Goal: Transaction & Acquisition: Purchase product/service

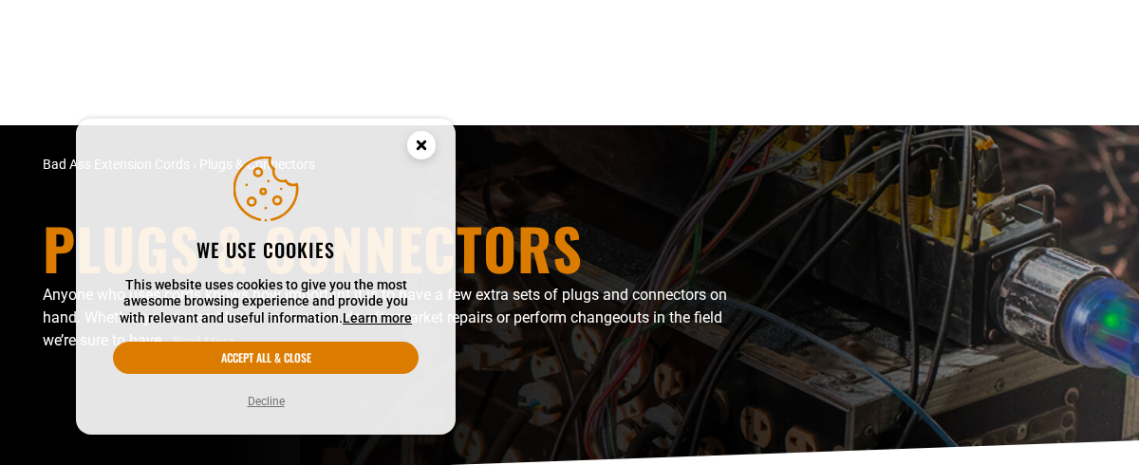
scroll to position [569, 0]
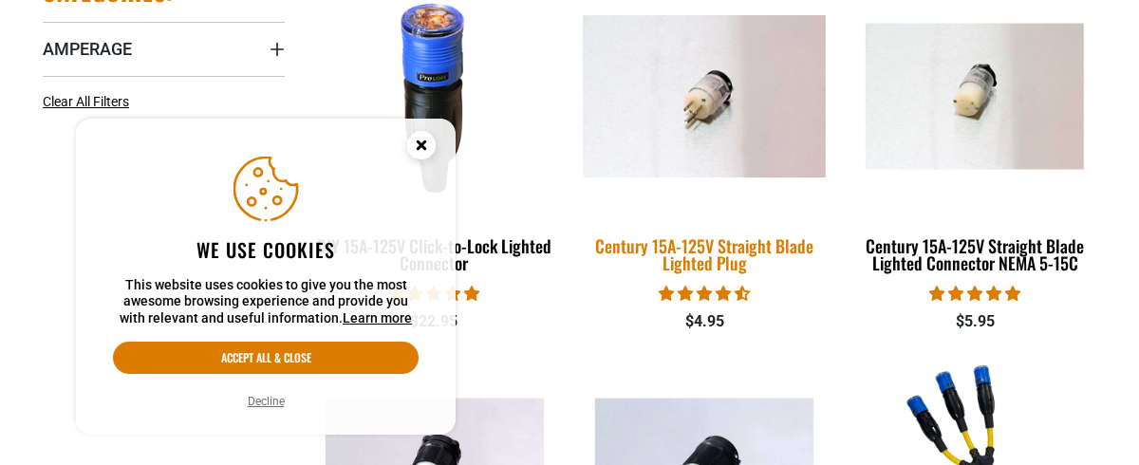
click at [700, 120] on img at bounding box center [704, 96] width 266 height 162
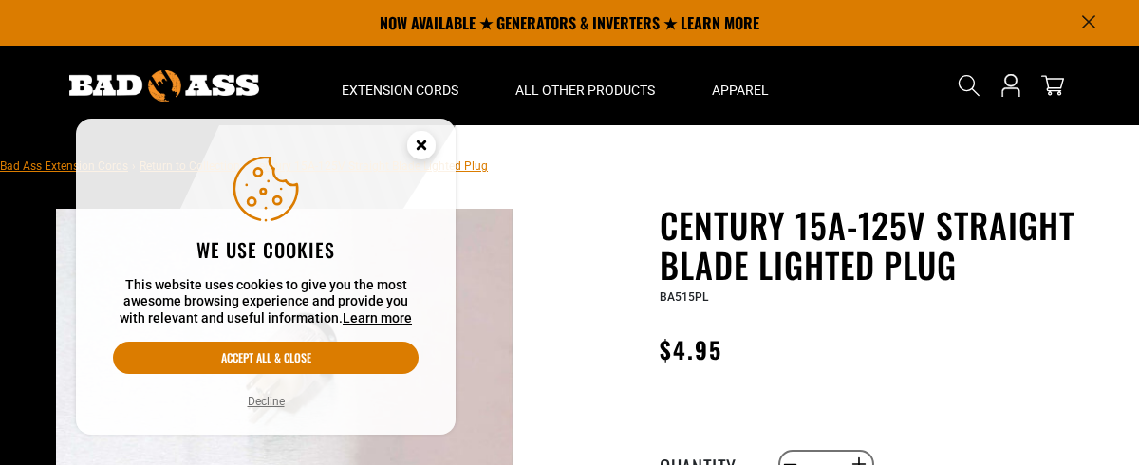
scroll to position [190, 0]
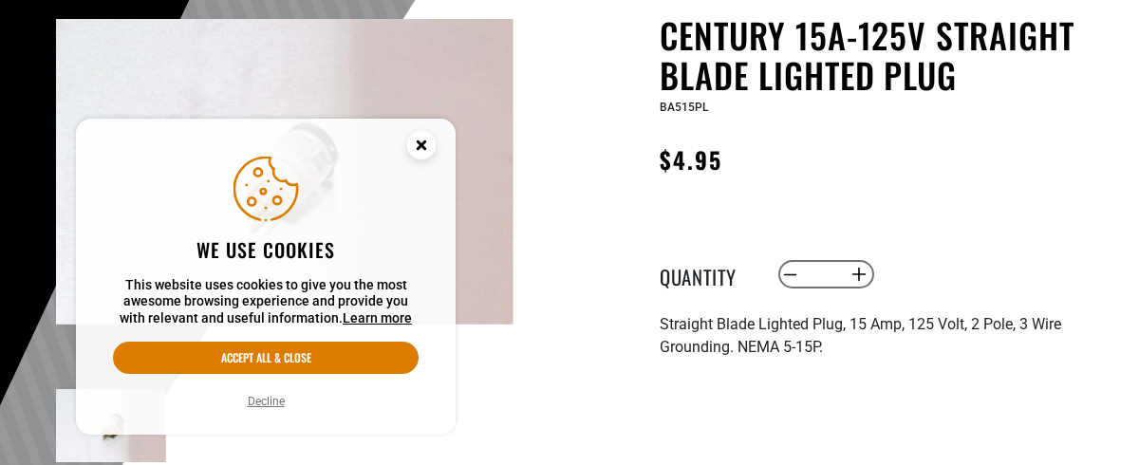
click at [430, 149] on circle "Cookie Consent" at bounding box center [421, 145] width 28 height 28
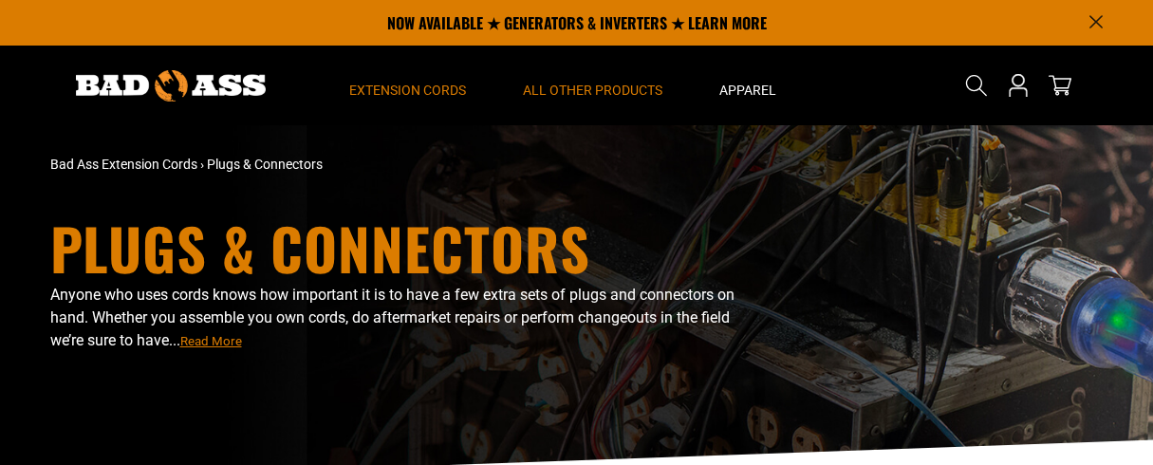
click at [413, 85] on span "Extension Cords" at bounding box center [407, 90] width 117 height 17
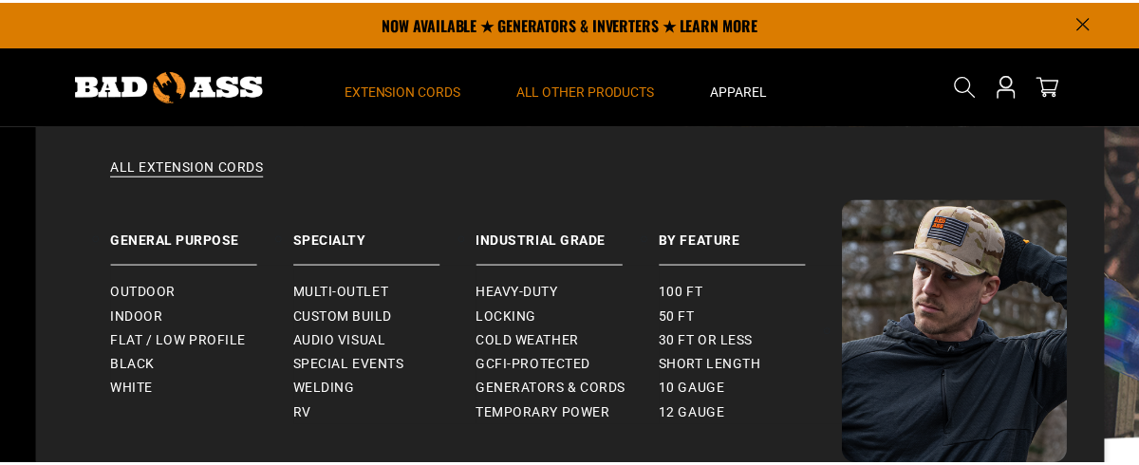
scroll to position [569, 0]
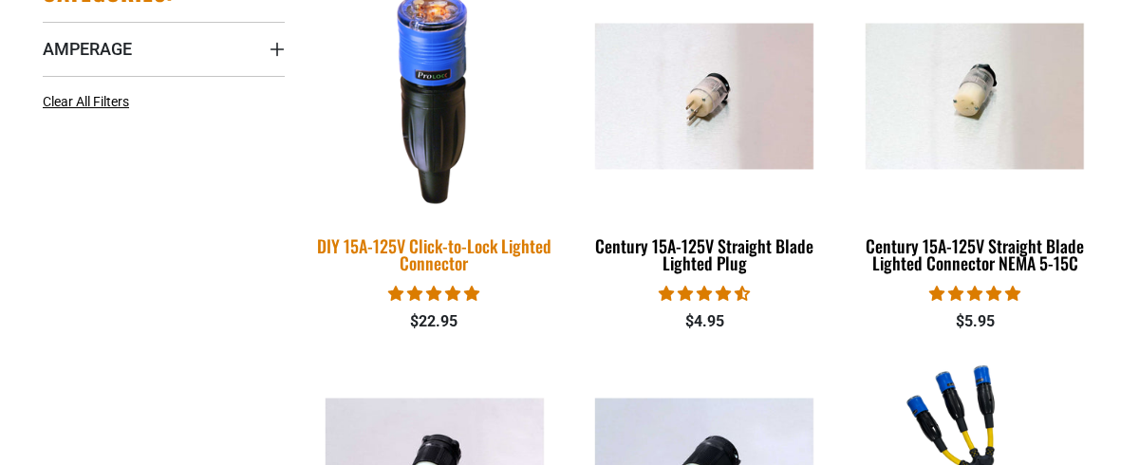
click at [413, 84] on img at bounding box center [435, 95] width 266 height 243
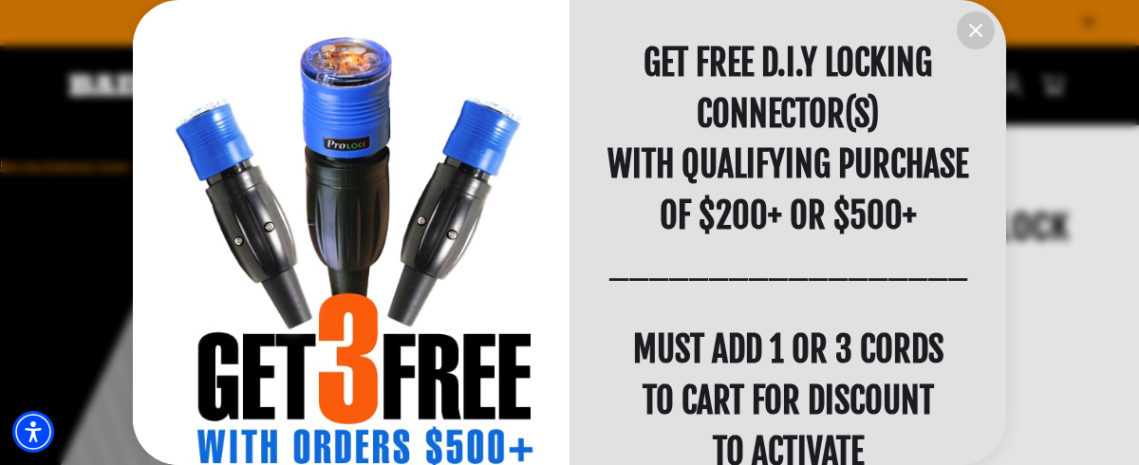
click at [969, 26] on icon "information" at bounding box center [975, 30] width 23 height 23
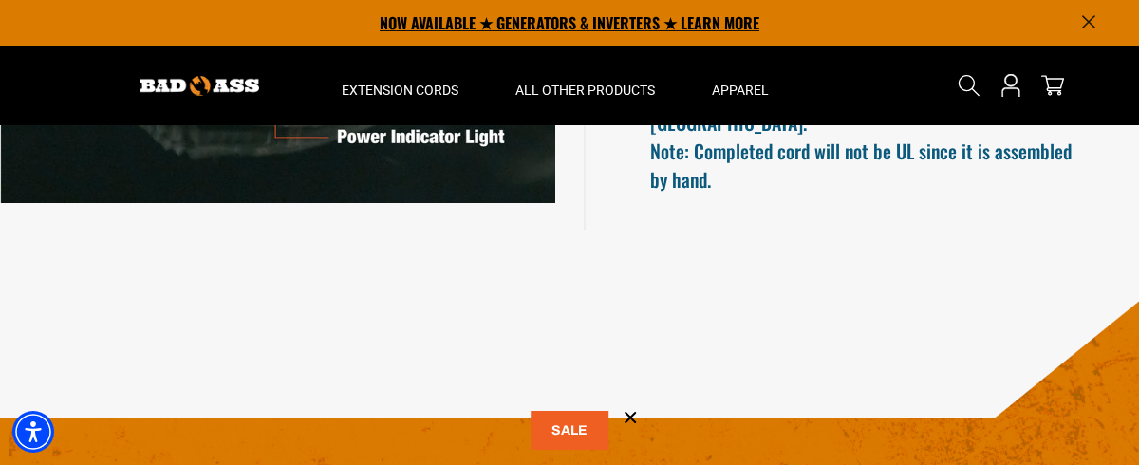
scroll to position [1803, 0]
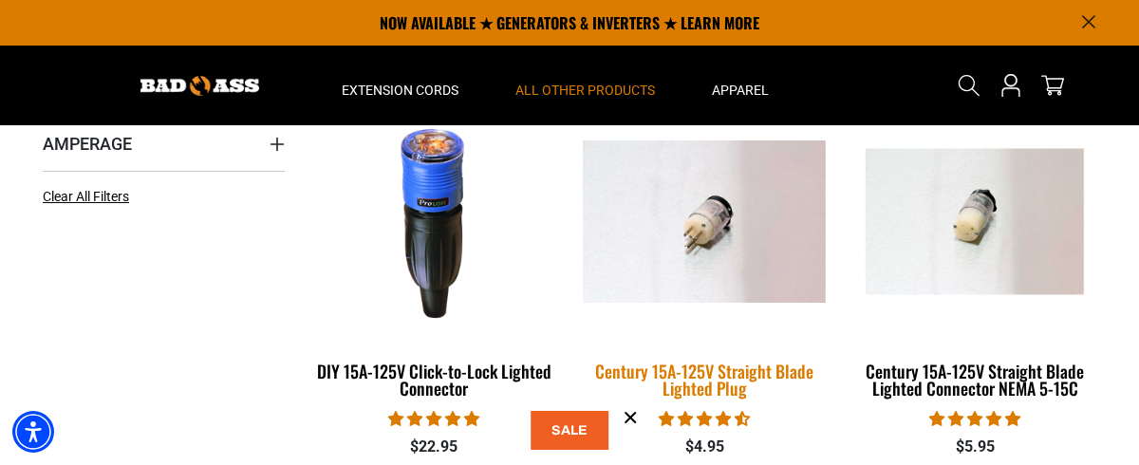
scroll to position [285, 0]
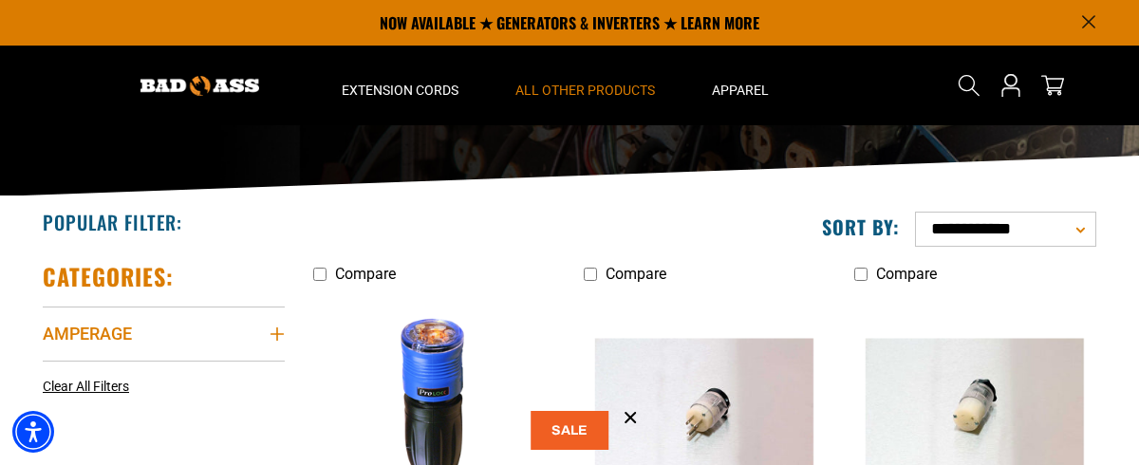
click at [278, 341] on icon "Amperage" at bounding box center [276, 333] width 15 height 15
